Goal: Task Accomplishment & Management: Manage account settings

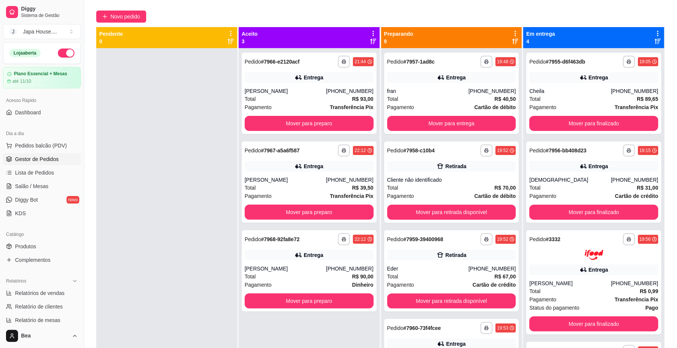
scroll to position [458, 0]
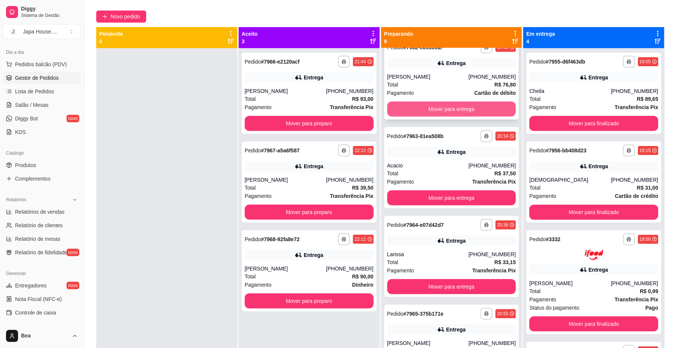
click at [464, 107] on button "Mover para entrega" at bounding box center [451, 109] width 129 height 15
click at [464, 107] on button "Mover para entrega" at bounding box center [451, 109] width 125 height 15
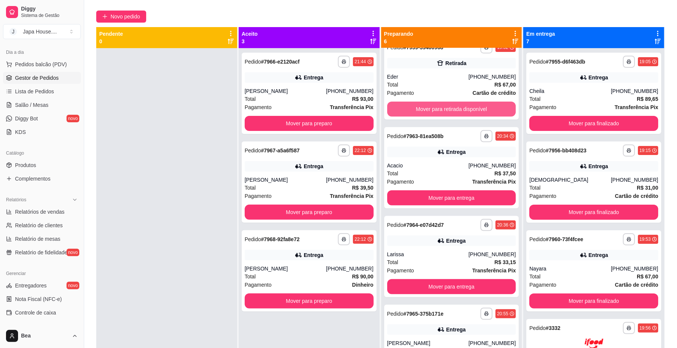
click at [464, 107] on button "Mover para retirada disponível" at bounding box center [451, 109] width 129 height 15
click at [464, 107] on button "Mover para retirada disponível" at bounding box center [451, 109] width 125 height 15
click at [464, 107] on button "Mover para entrega" at bounding box center [451, 109] width 129 height 15
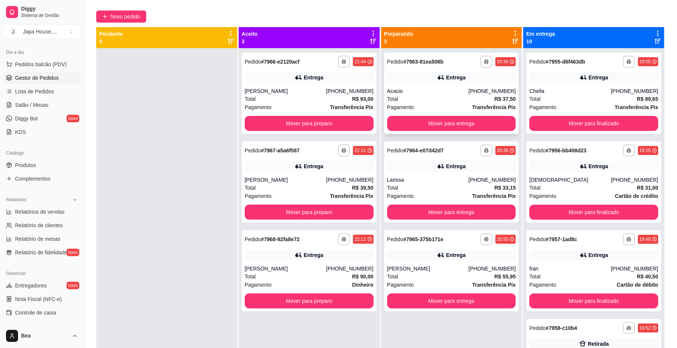
scroll to position [0, 0]
click at [463, 105] on div "Pagamento Transferência Pix" at bounding box center [451, 107] width 129 height 8
click at [473, 117] on button "Mover para entrega" at bounding box center [451, 123] width 125 height 15
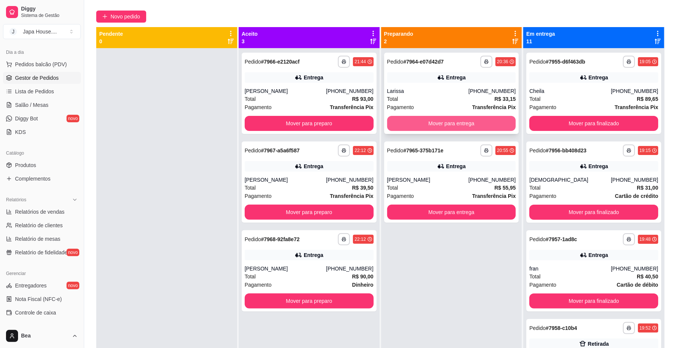
click at [474, 118] on button "Mover para entrega" at bounding box center [451, 123] width 129 height 15
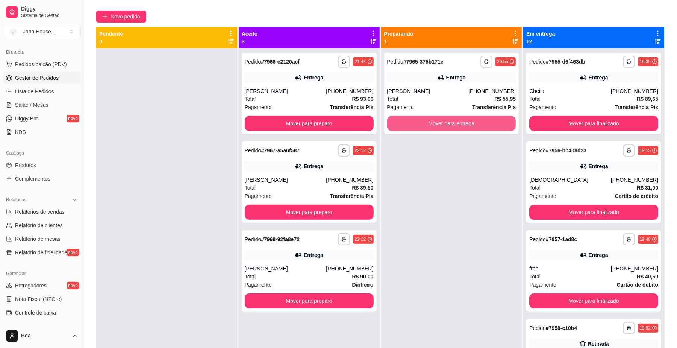
click at [474, 118] on button "Mover para entrega" at bounding box center [451, 123] width 129 height 15
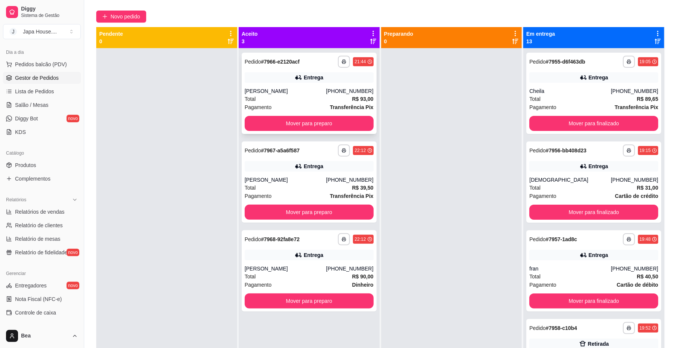
click at [343, 131] on div "**********" at bounding box center [309, 93] width 135 height 81
click at [359, 120] on button "Mover para preparo" at bounding box center [309, 123] width 129 height 15
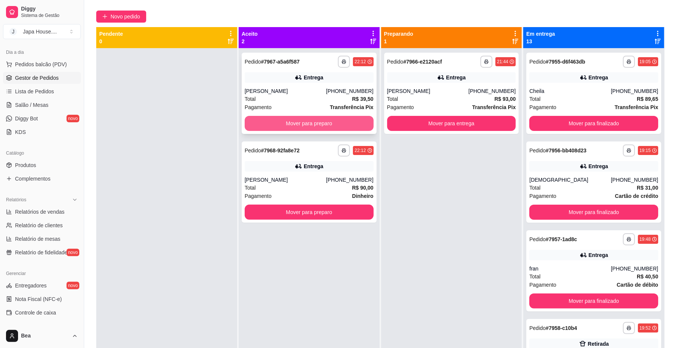
click at [360, 120] on button "Mover para preparo" at bounding box center [309, 123] width 129 height 15
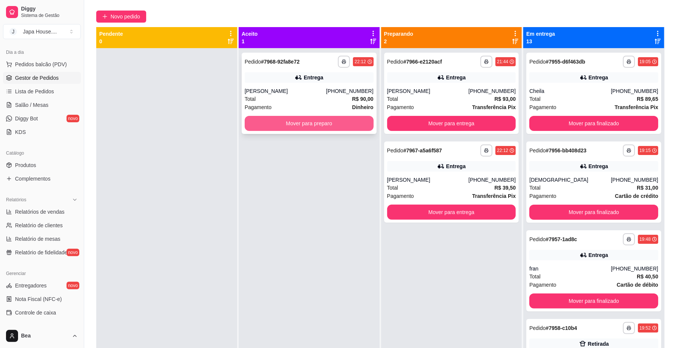
click at [360, 121] on button "Mover para preparo" at bounding box center [309, 123] width 129 height 15
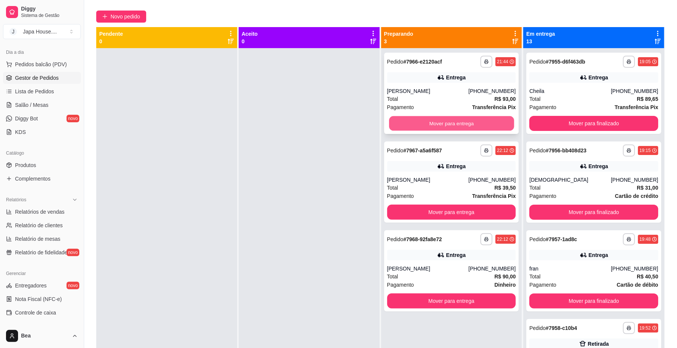
click at [432, 122] on button "Mover para entrega" at bounding box center [451, 123] width 125 height 15
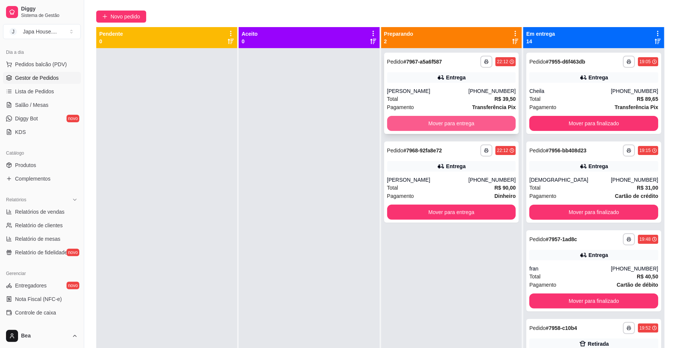
click at [431, 121] on button "Mover para entrega" at bounding box center [451, 123] width 129 height 15
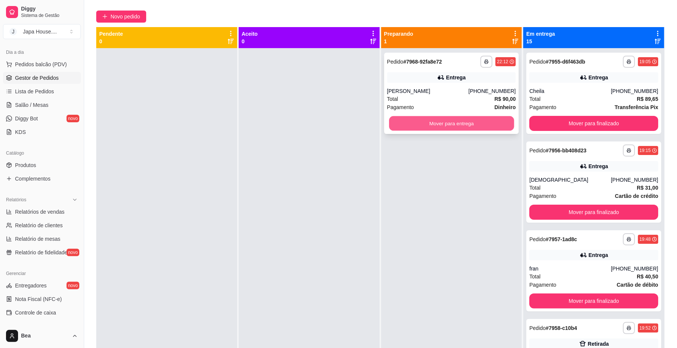
click at [430, 120] on button "Mover para entrega" at bounding box center [451, 123] width 125 height 15
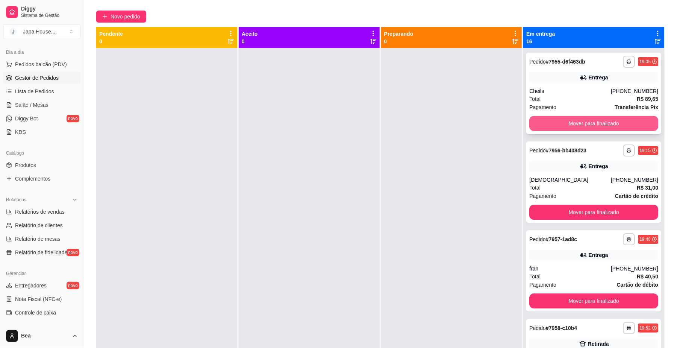
click at [603, 119] on button "Mover para finalizado" at bounding box center [594, 123] width 129 height 15
click at [602, 119] on button "Mover para finalizado" at bounding box center [594, 123] width 129 height 15
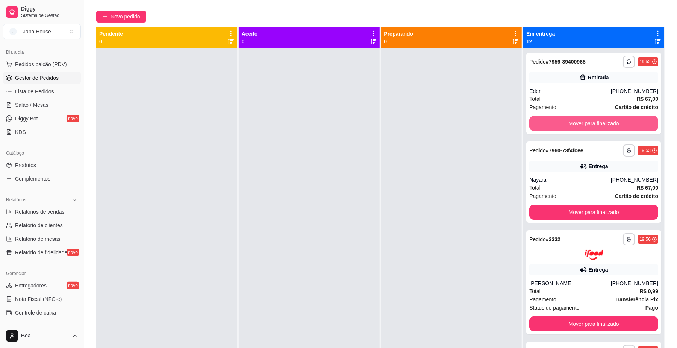
click at [602, 119] on button "Mover para finalizado" at bounding box center [594, 123] width 129 height 15
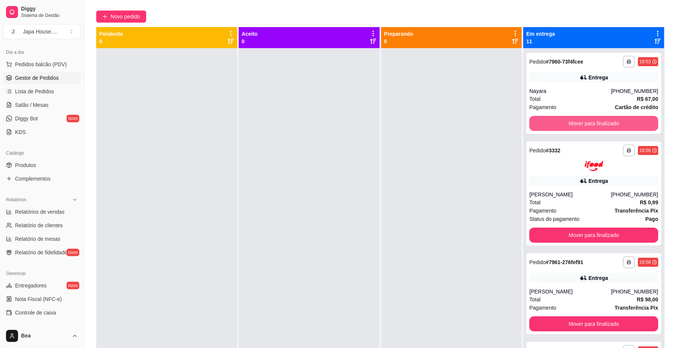
click at [602, 119] on button "Mover para finalizado" at bounding box center [594, 123] width 129 height 15
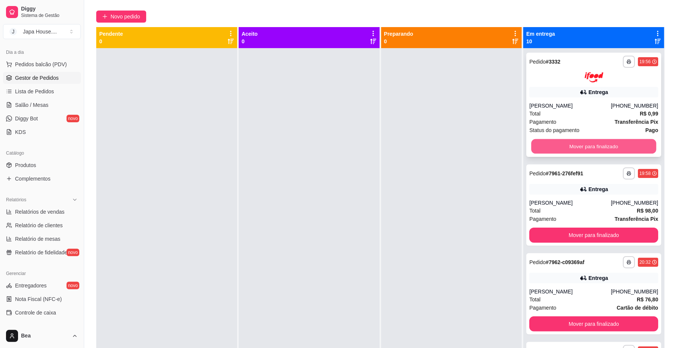
click at [602, 145] on button "Mover para finalizado" at bounding box center [593, 146] width 125 height 15
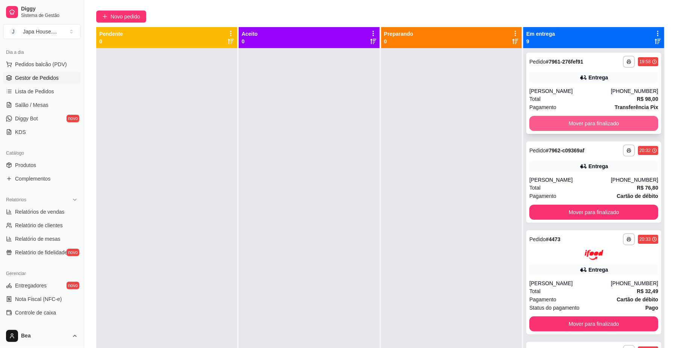
click at [602, 126] on button "Mover para finalizado" at bounding box center [594, 123] width 129 height 15
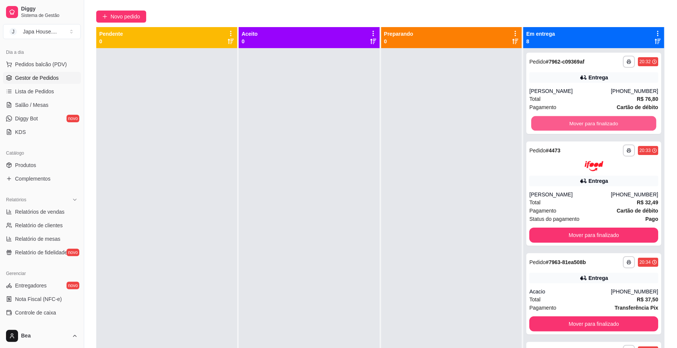
click at [602, 126] on button "Mover para finalizado" at bounding box center [593, 123] width 125 height 15
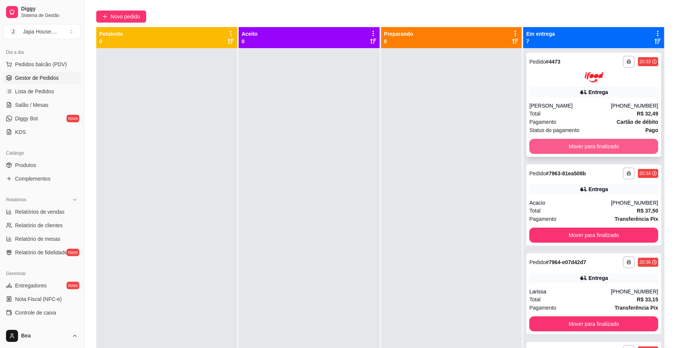
click at [611, 143] on button "Mover para finalizado" at bounding box center [594, 146] width 129 height 15
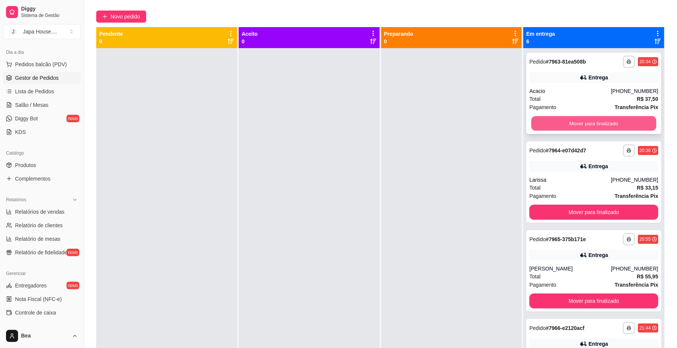
click at [607, 127] on button "Mover para finalizado" at bounding box center [593, 123] width 125 height 15
click at [607, 127] on button "Mover para finalizado" at bounding box center [594, 123] width 129 height 15
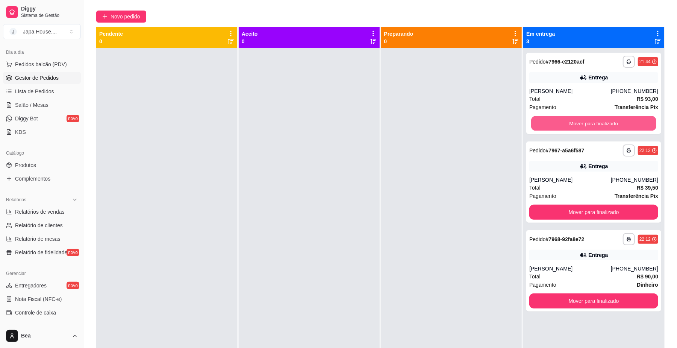
click at [607, 127] on button "Mover para finalizado" at bounding box center [593, 123] width 125 height 15
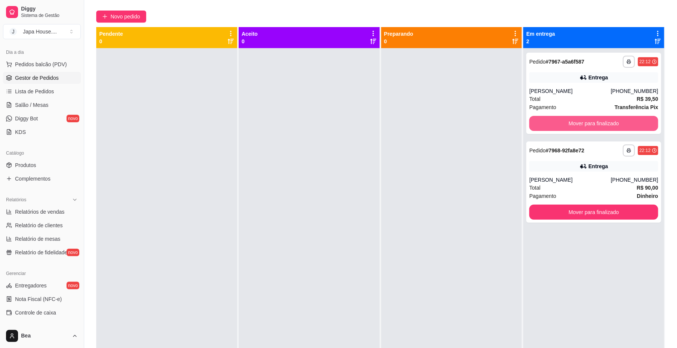
click at [607, 127] on button "Mover para finalizado" at bounding box center [594, 123] width 129 height 15
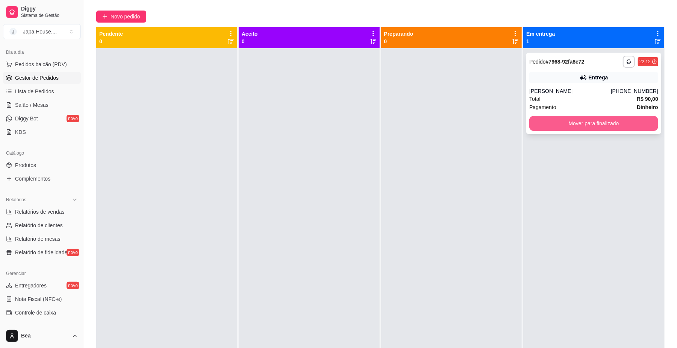
click at [607, 126] on button "Mover para finalizado" at bounding box center [594, 123] width 129 height 15
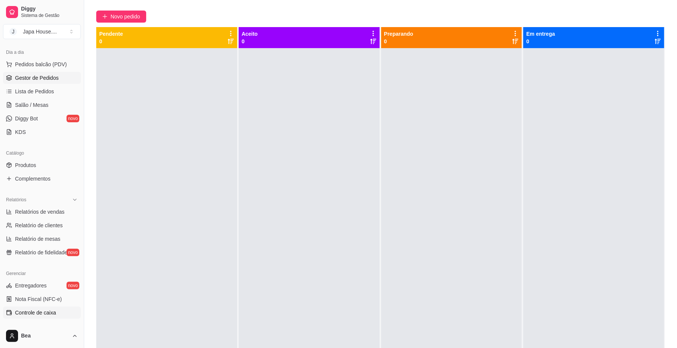
click at [45, 311] on span "Controle de caixa" at bounding box center [35, 313] width 41 height 8
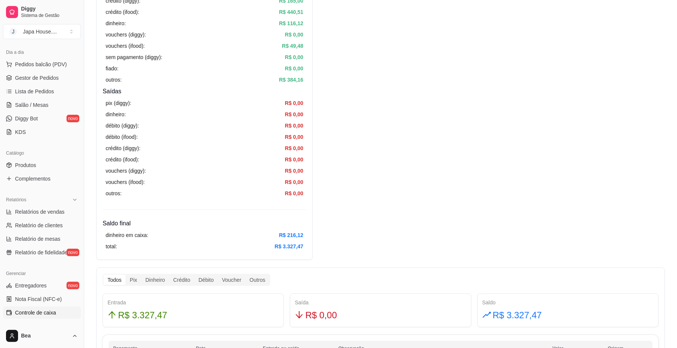
scroll to position [181, 0]
